Goal: Information Seeking & Learning: Understand process/instructions

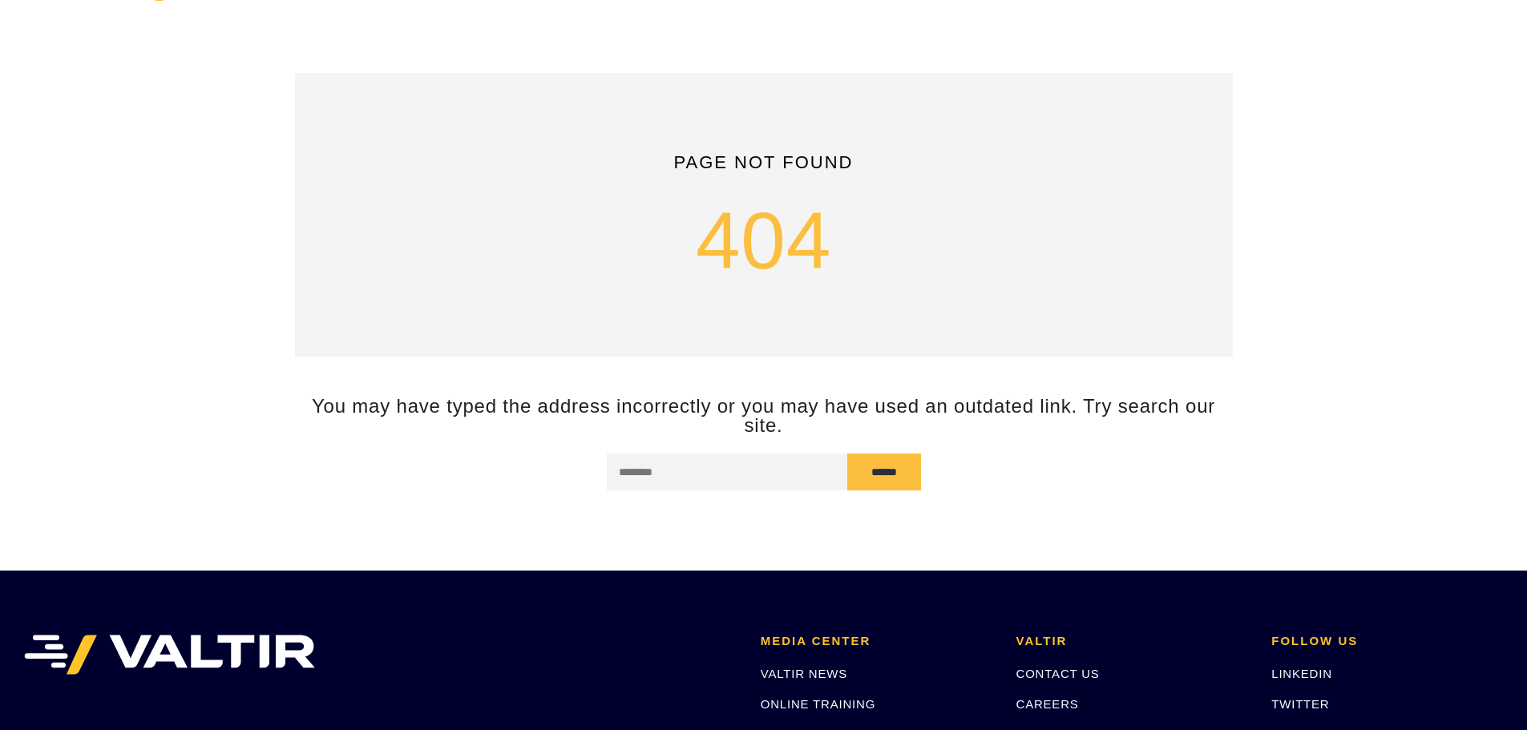
scroll to position [27, 0]
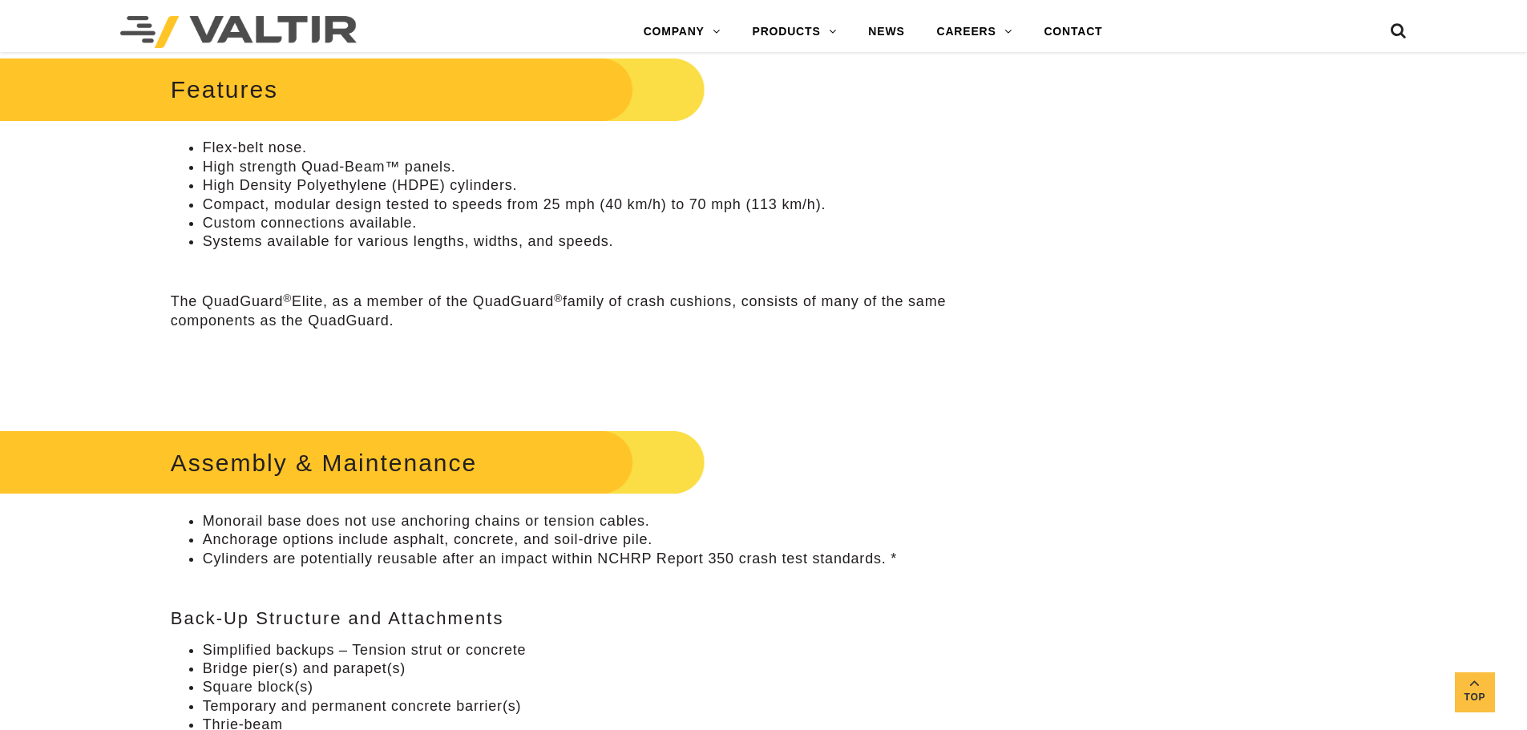
scroll to position [720, 0]
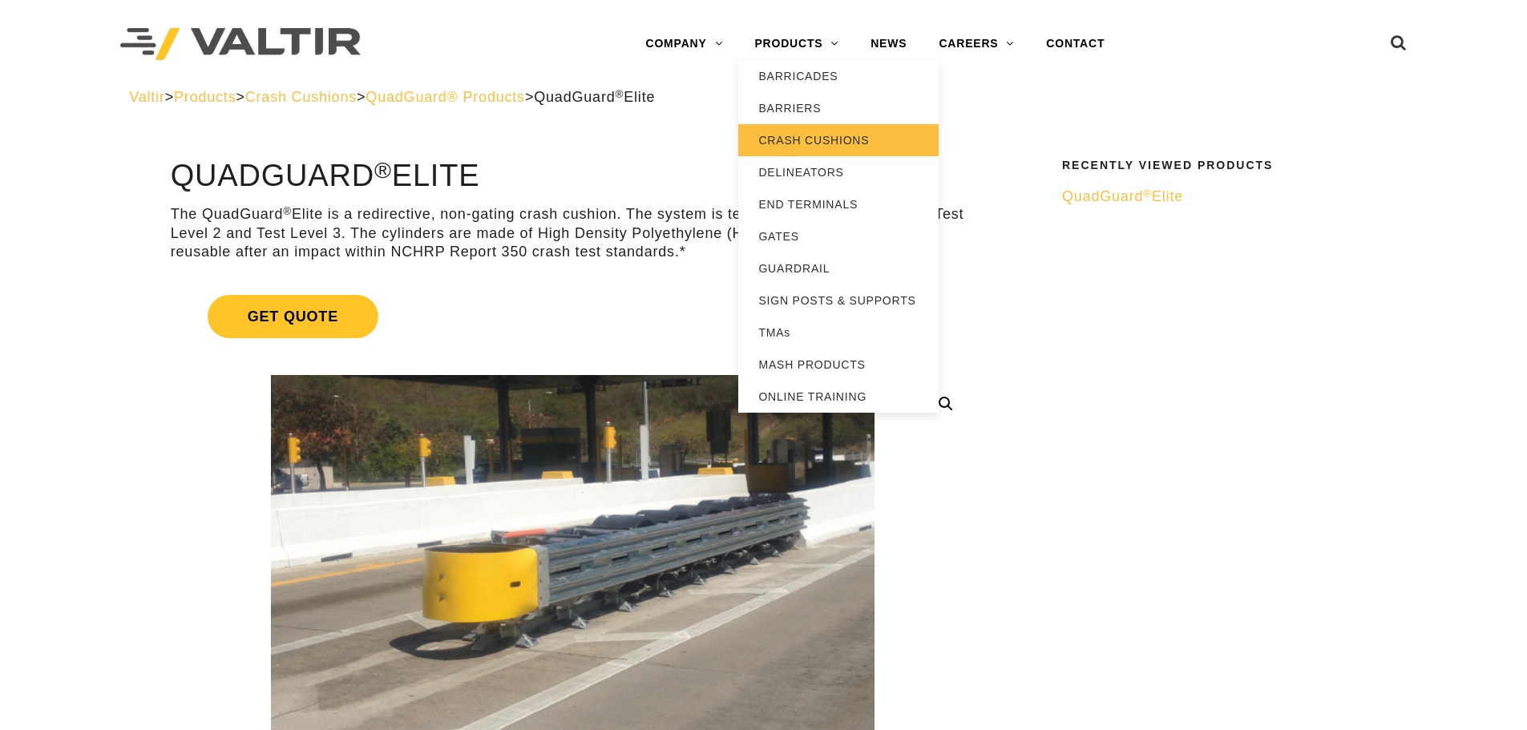
click at [797, 139] on link "CRASH CUSHIONS" at bounding box center [838, 140] width 200 height 32
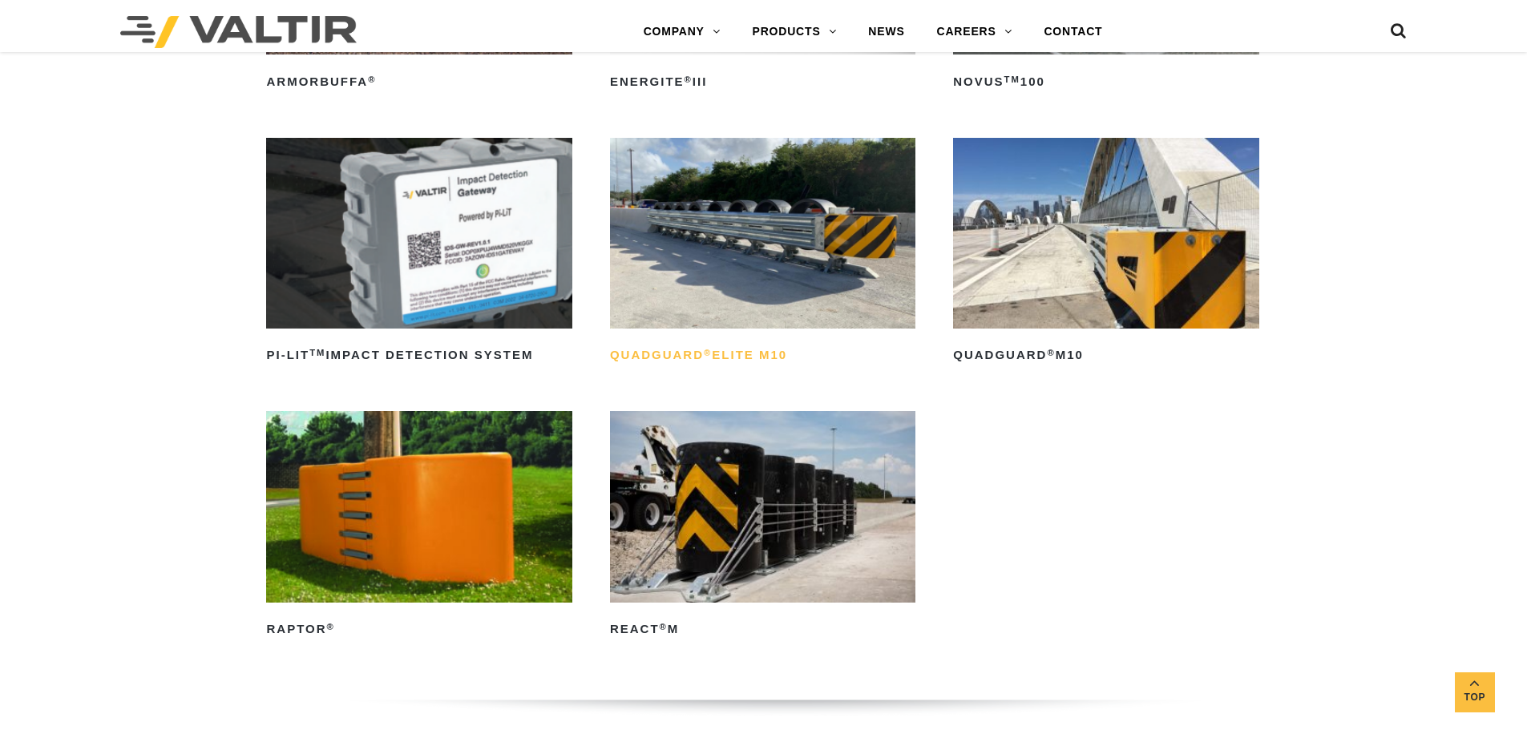
scroll to position [400, 0]
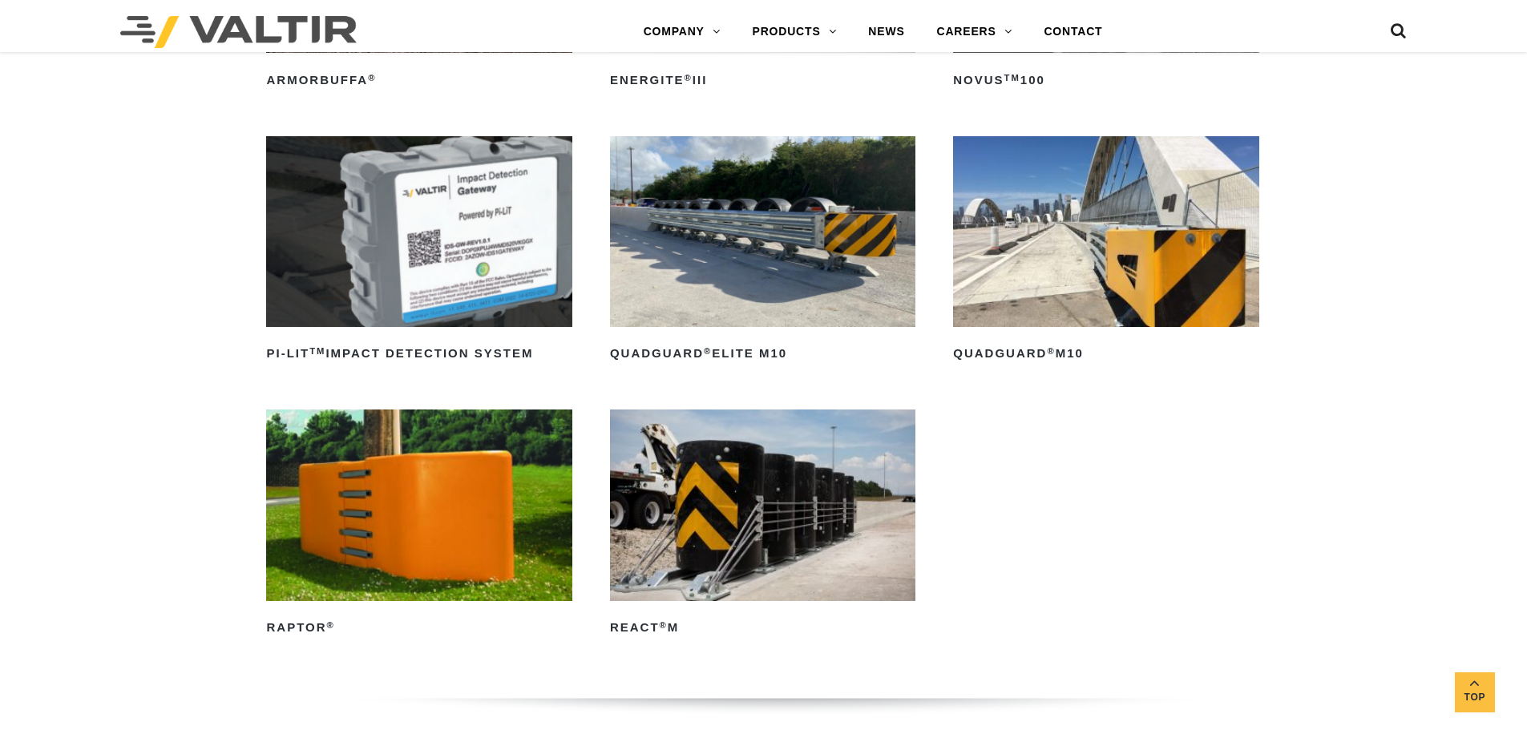
click at [803, 277] on img at bounding box center [762, 231] width 305 height 191
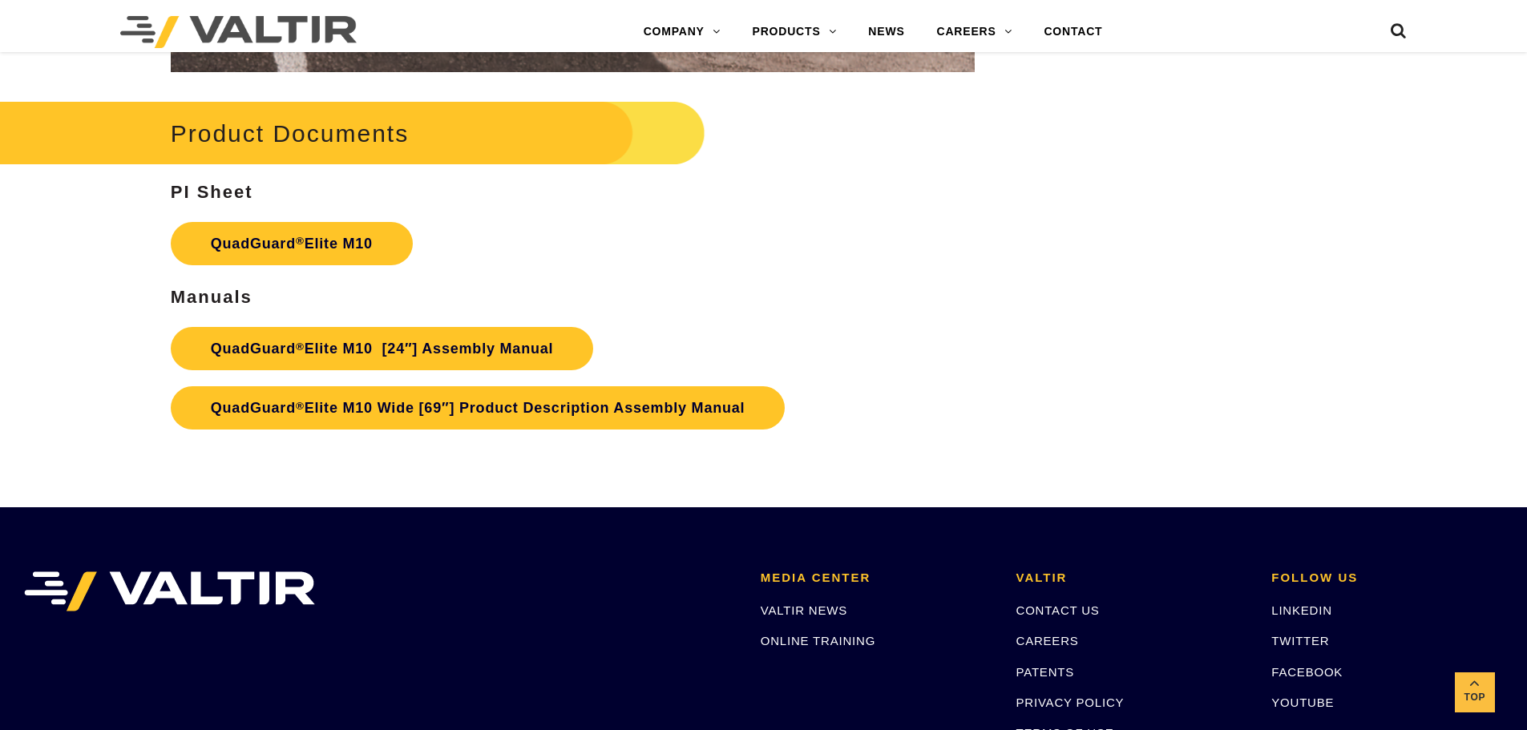
scroll to position [8493, 0]
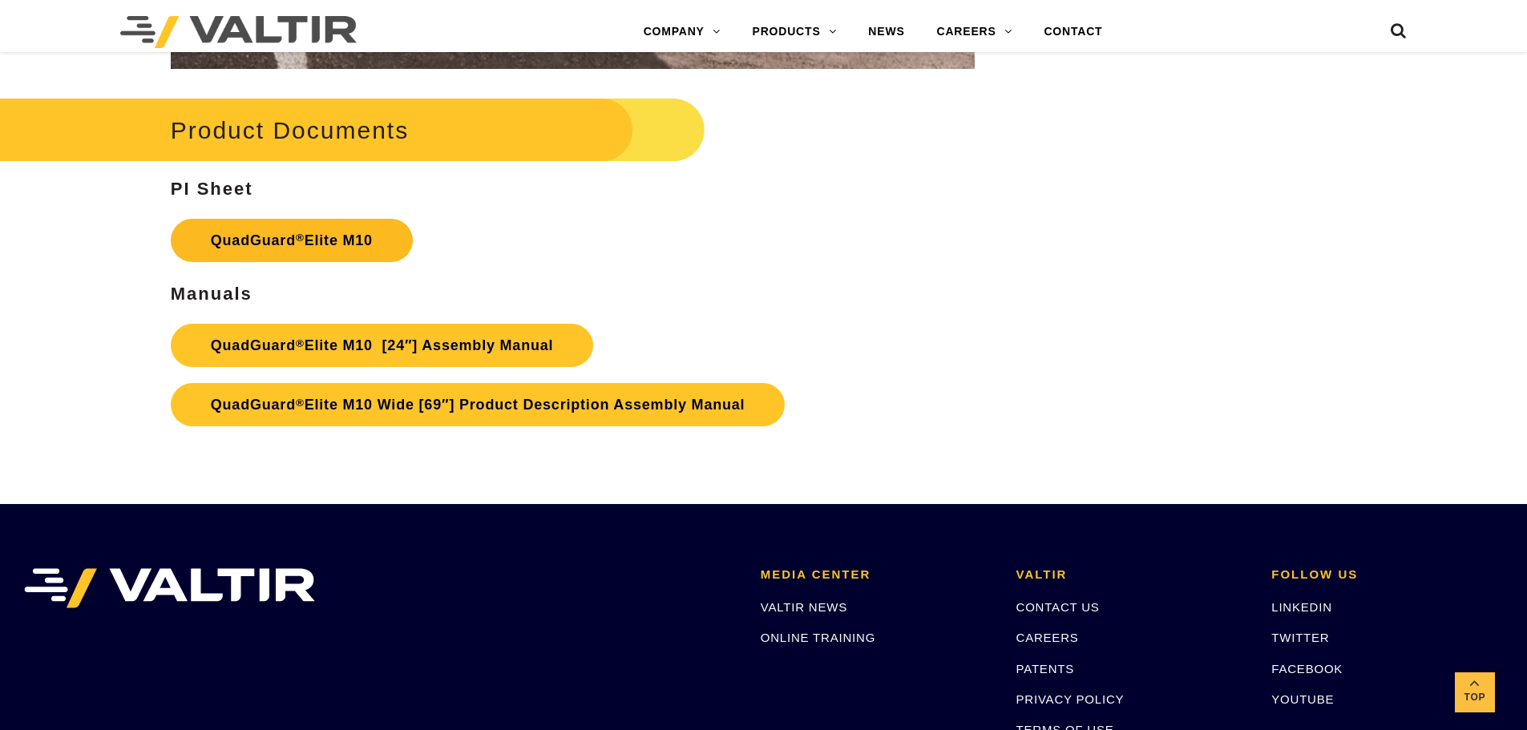
click at [320, 239] on link "QuadGuard ® Elite M10" at bounding box center [292, 240] width 242 height 43
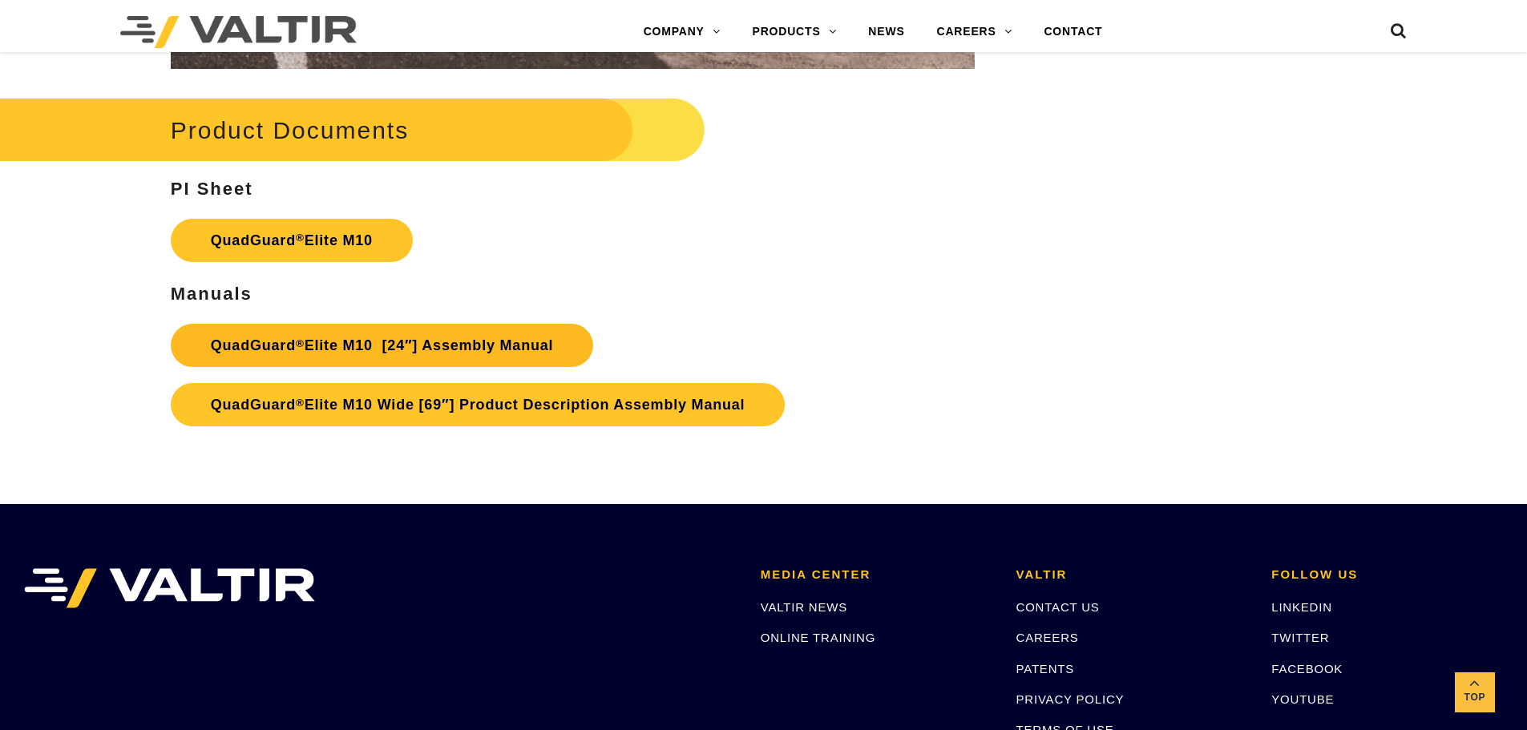
click at [414, 346] on link "QuadGuard ® Elite M10 [24″] Assembly Manual" at bounding box center [382, 345] width 423 height 43
